Goal: Navigation & Orientation: Find specific page/section

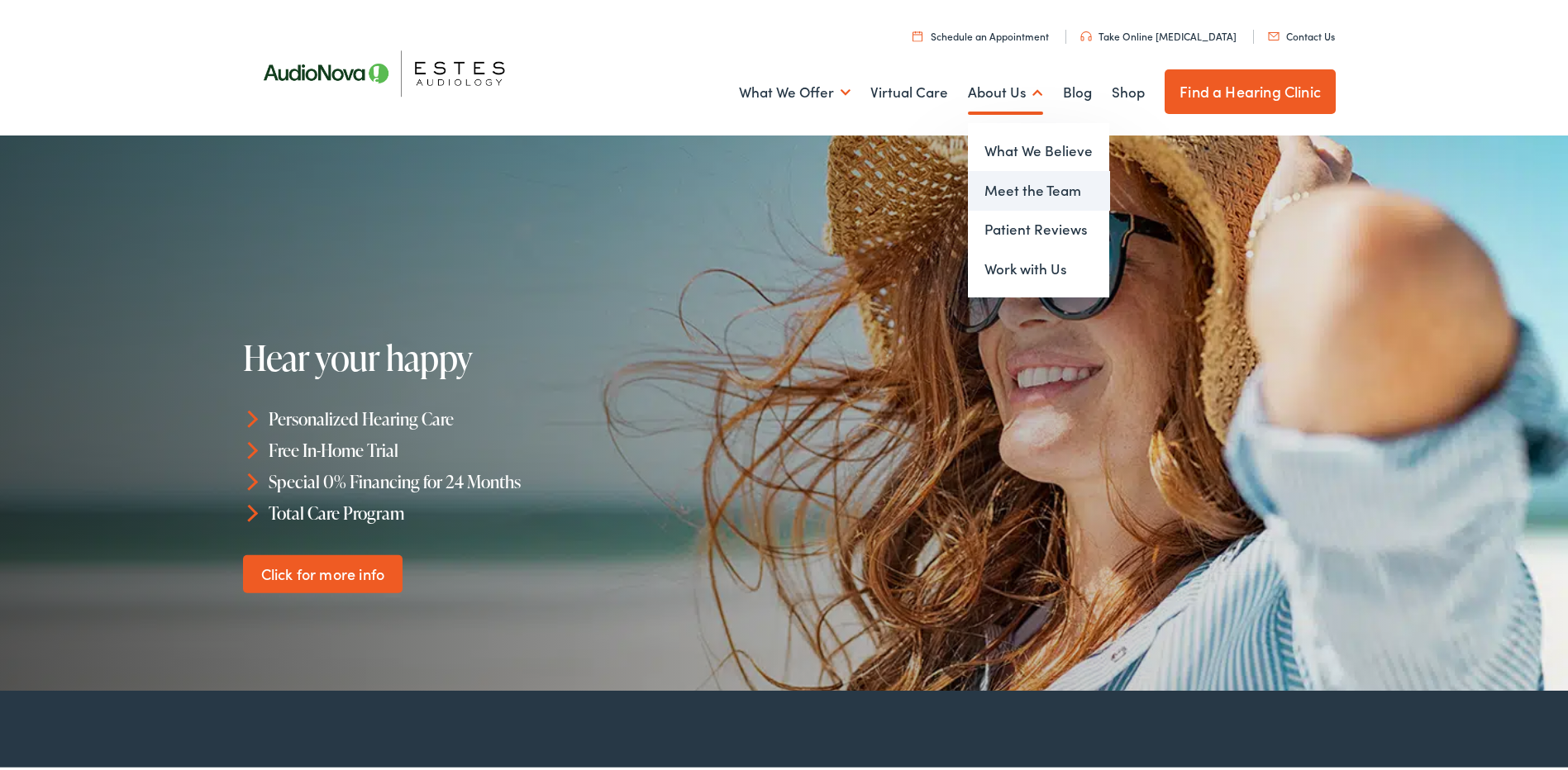
click at [985, 176] on link "Meet the Team" at bounding box center [1038, 187] width 142 height 39
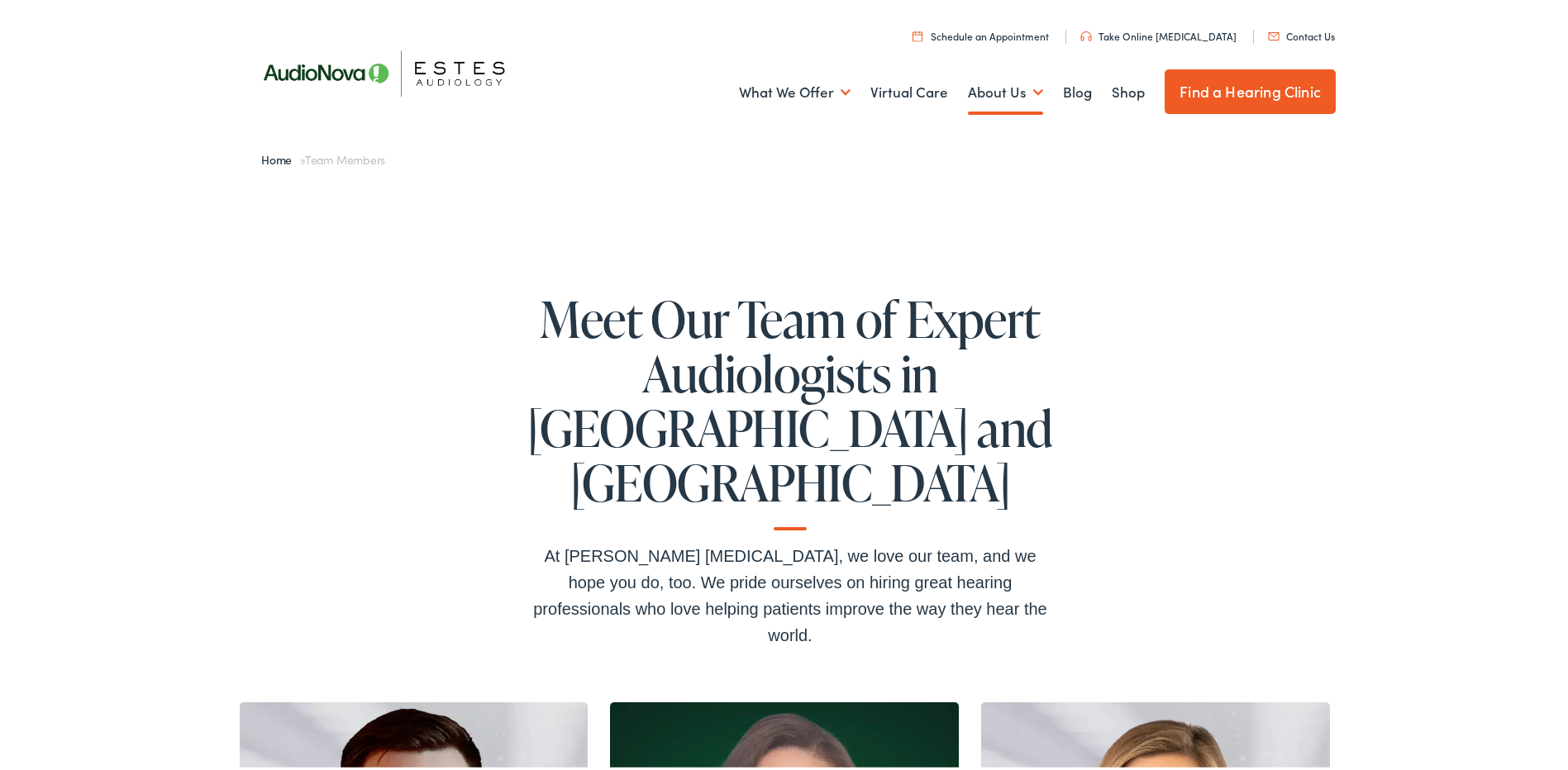
click at [1294, 22] on ul "Schedule an Appointment Take Online [MEDICAL_DATA] Contact Us Find a Hearing Cl…" at bounding box center [796, 30] width 1103 height 22
click at [1293, 31] on link "Contact Us" at bounding box center [1301, 33] width 67 height 14
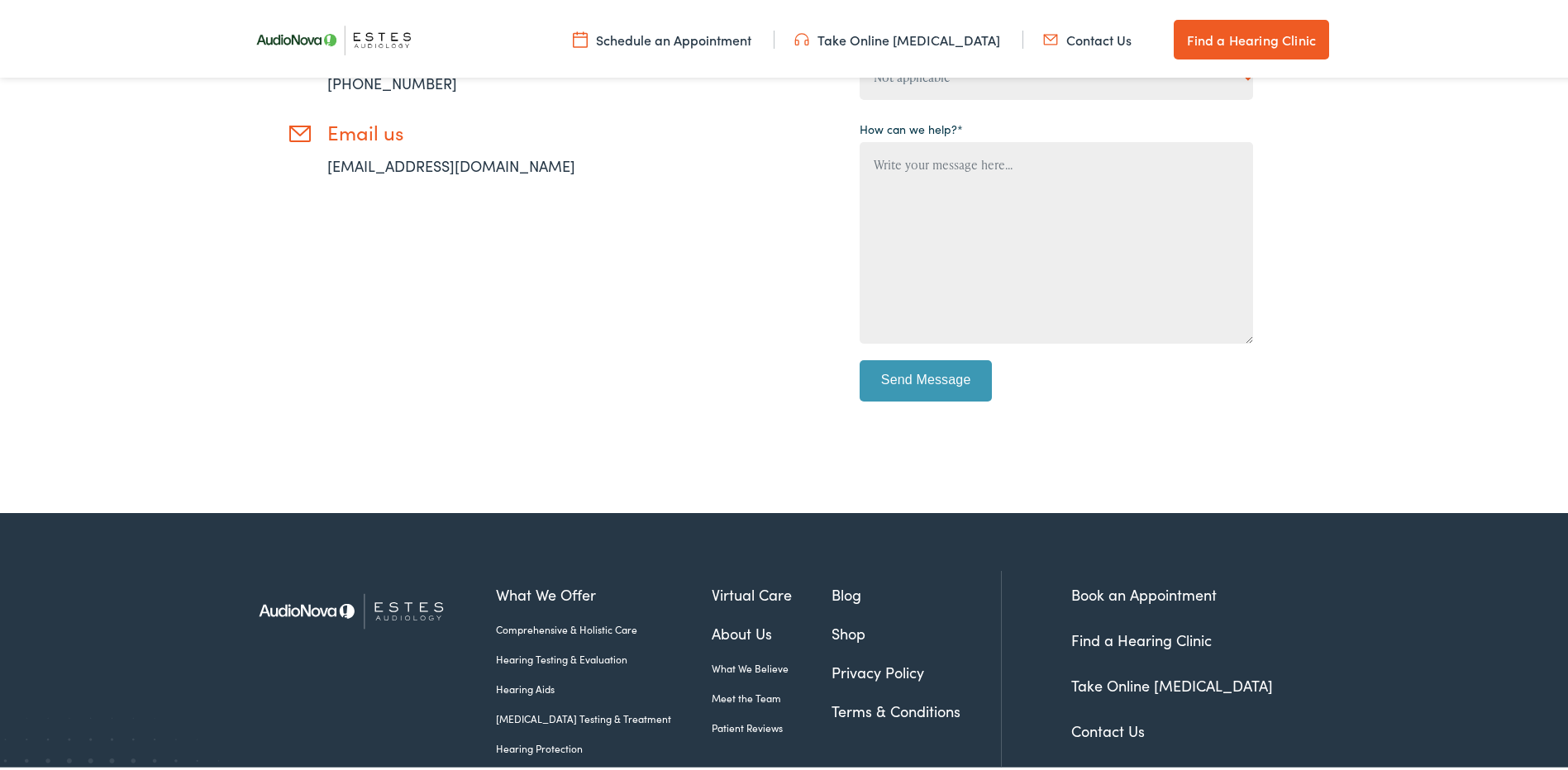
scroll to position [661, 0]
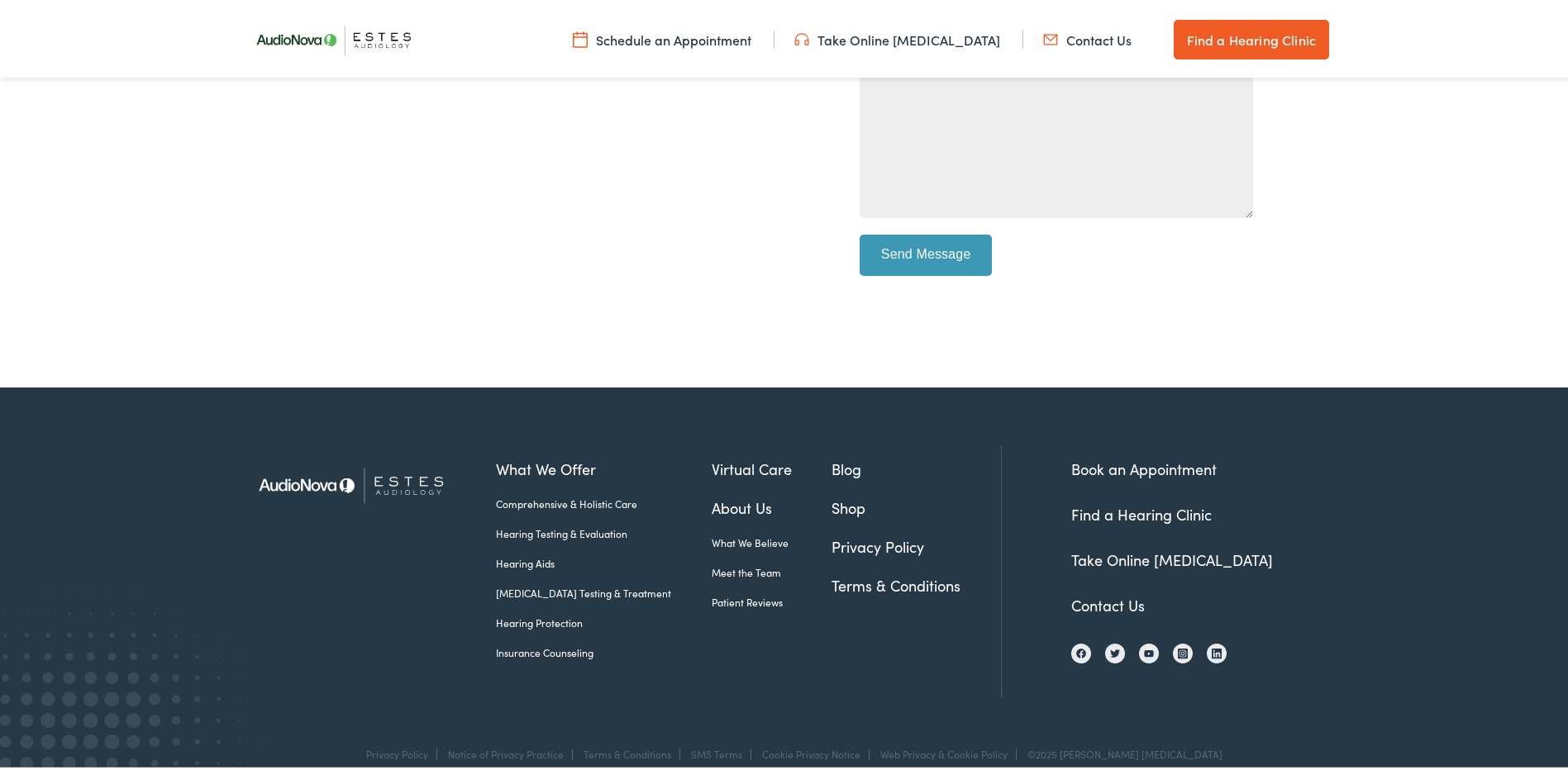
click at [1122, 516] on link "Find a Hearing Clinic" at bounding box center [1141, 511] width 141 height 21
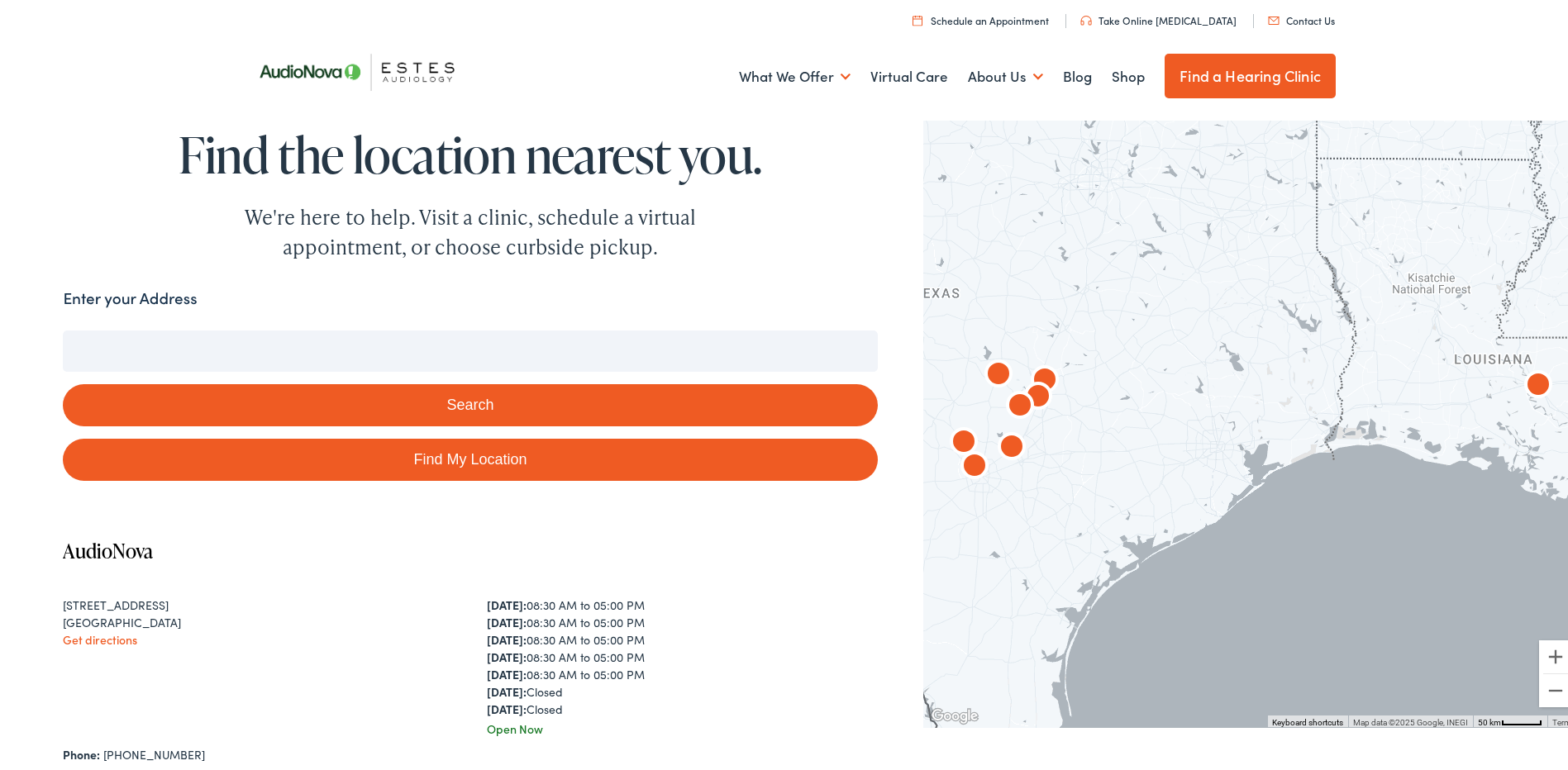
click at [227, 346] on input "Enter your Address" at bounding box center [470, 348] width 814 height 41
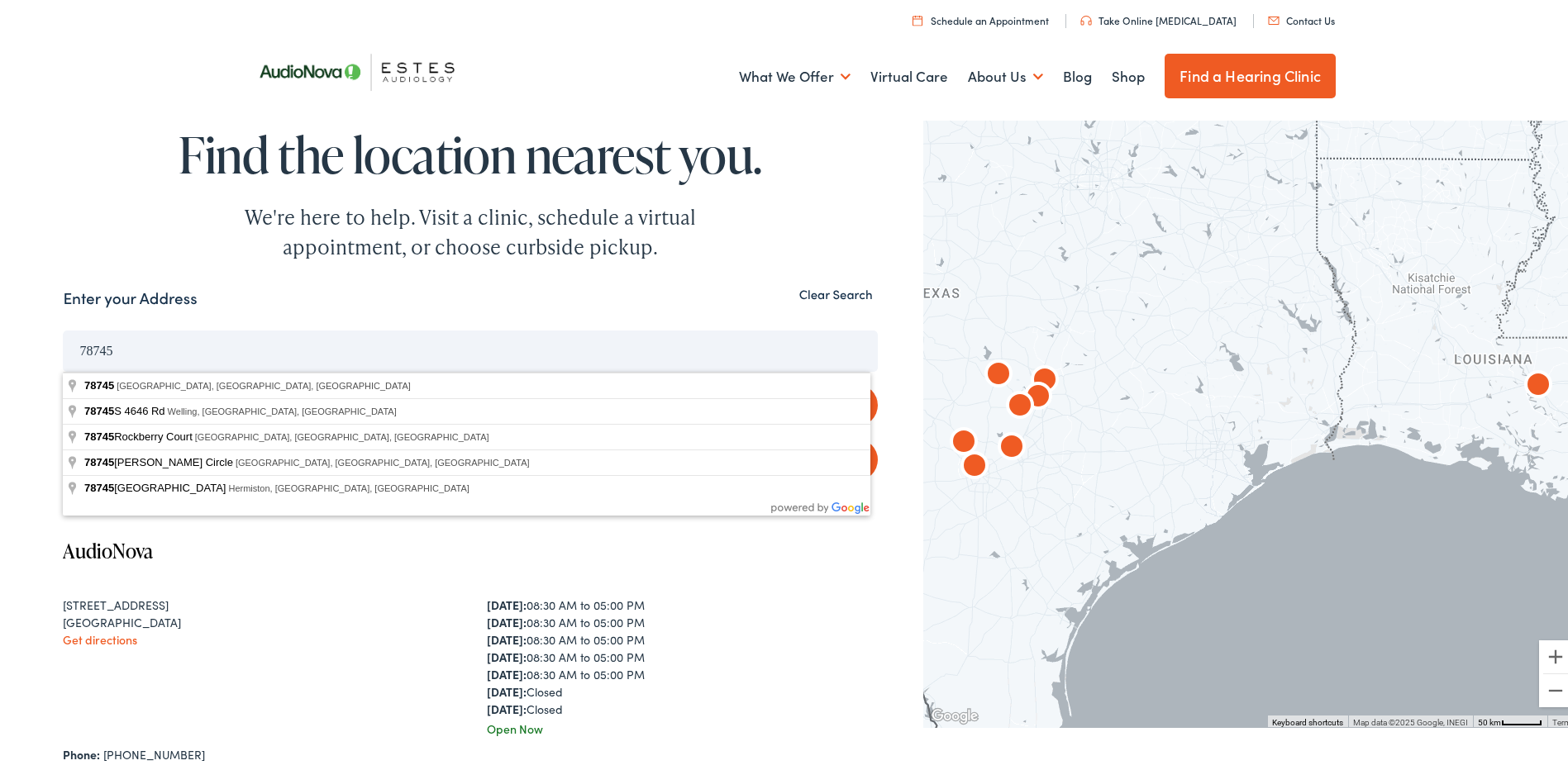
type input "Austin, TX 78745, USA"
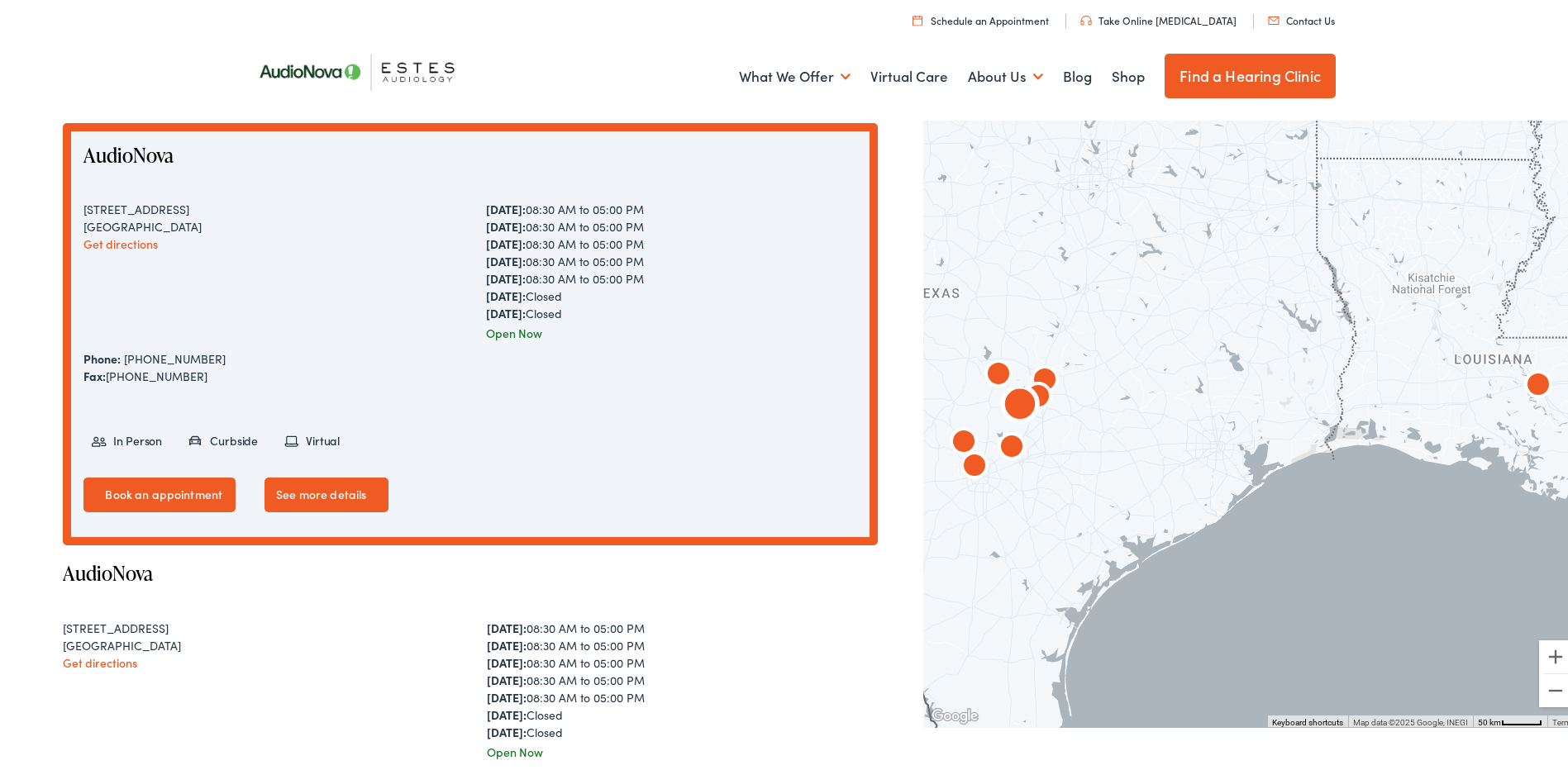
scroll to position [248, 0]
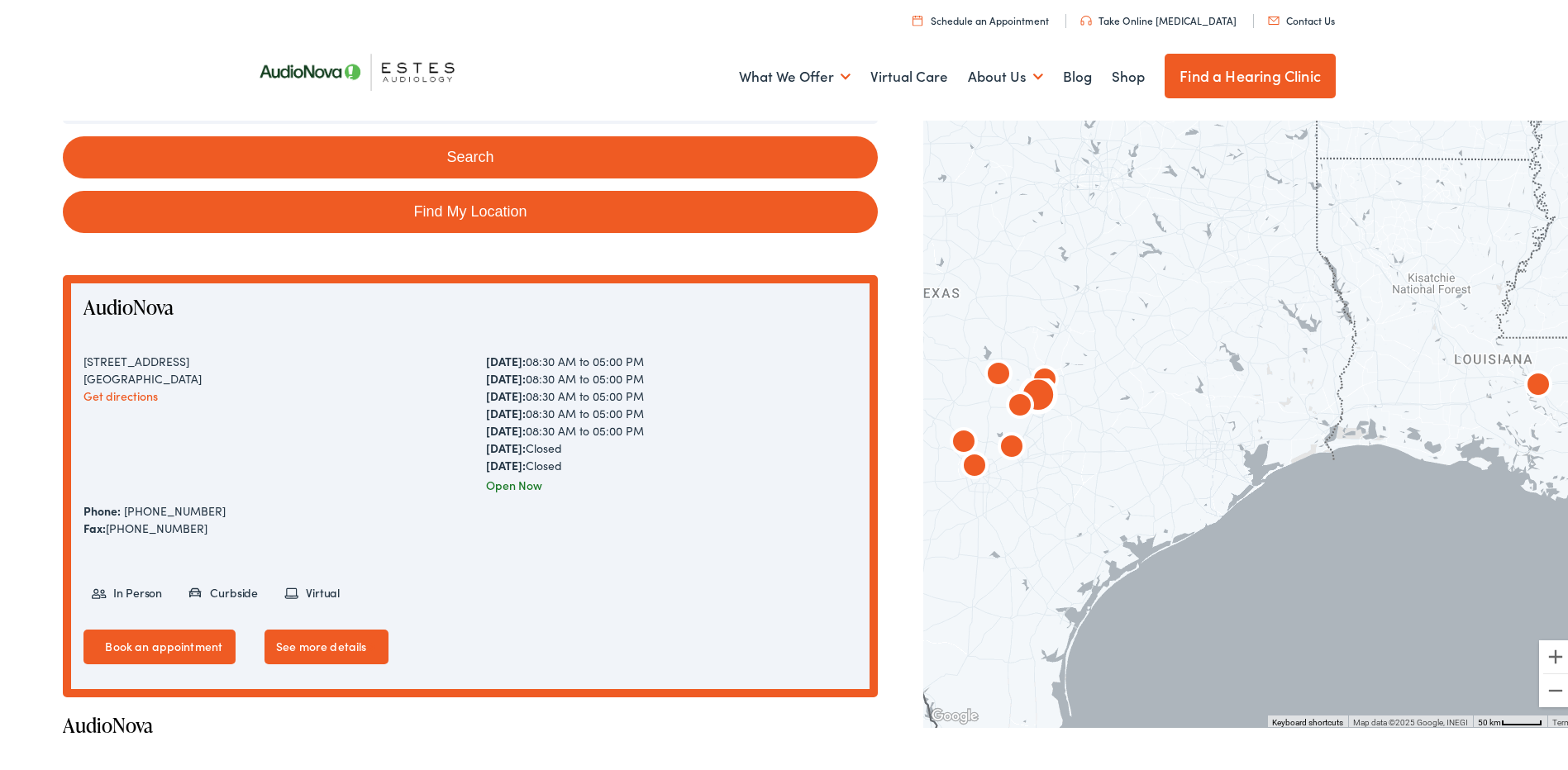
click at [355, 634] on link "See more details" at bounding box center [326, 644] width 124 height 35
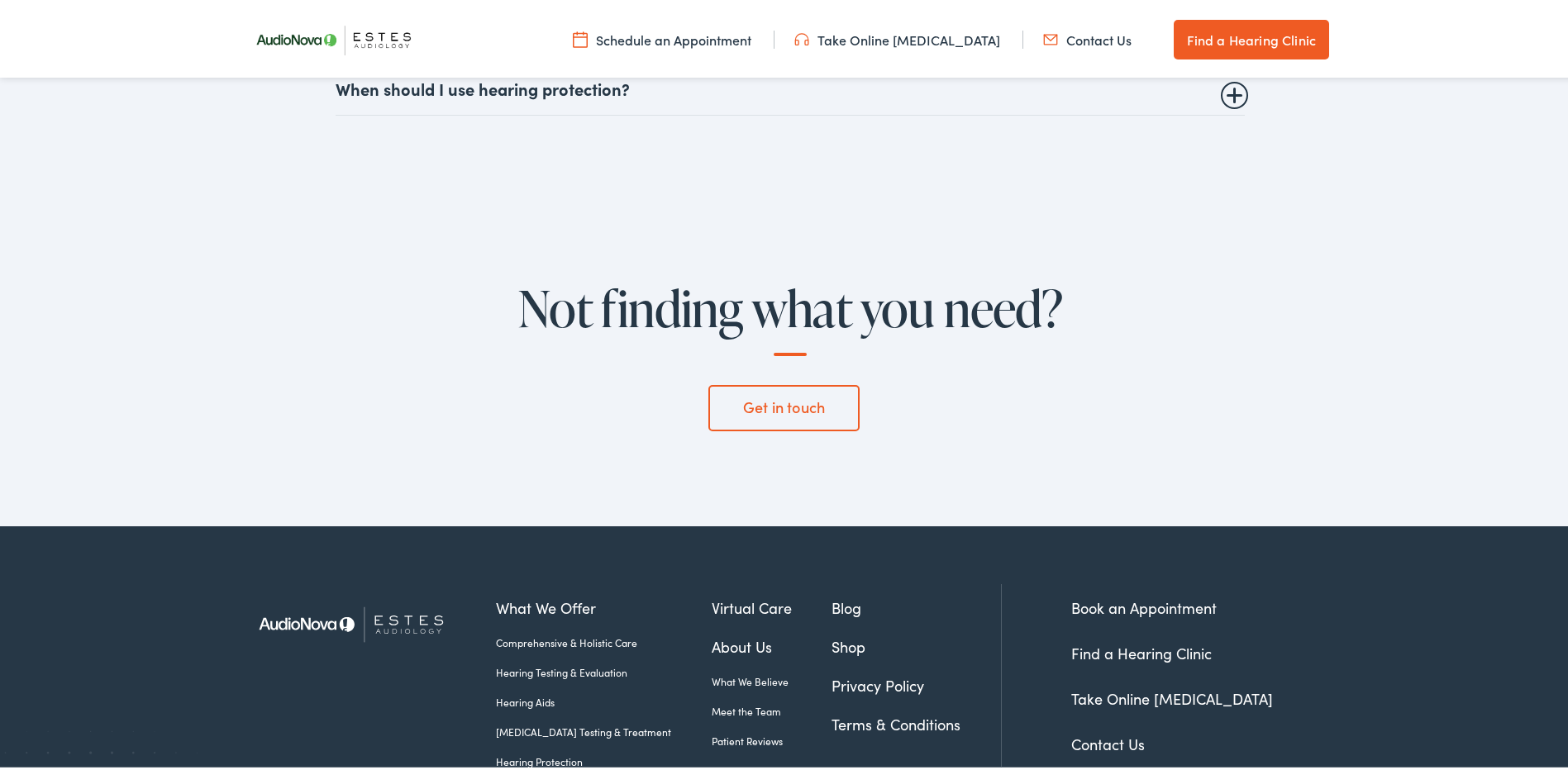
scroll to position [5536, 0]
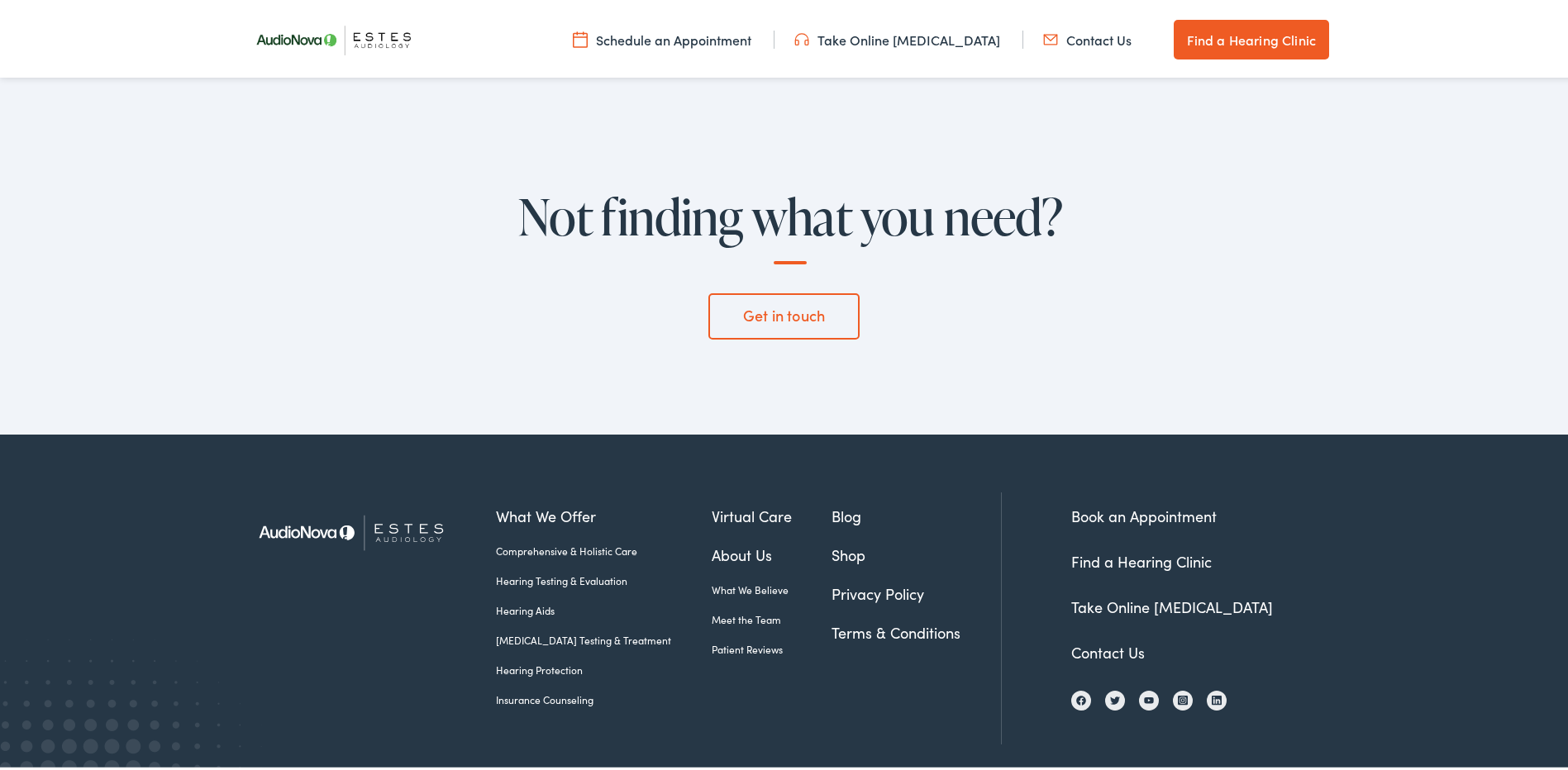
drag, startPoint x: 1452, startPoint y: 385, endPoint x: 1451, endPoint y: 410, distance: 25.0
click at [1452, 431] on footer "What We Offer Comprehensive & Holistic Care Hearing Testing & Evaluation Hearin…" at bounding box center [790, 634] width 1580 height 406
